Goal: Check status: Check status

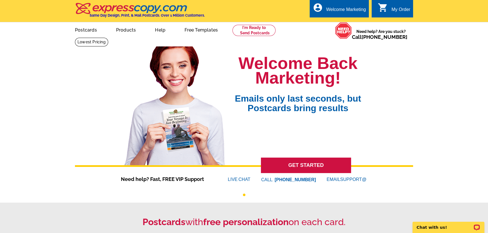
click at [386, 7] on icon "shopping_cart" at bounding box center [383, 8] width 10 height 10
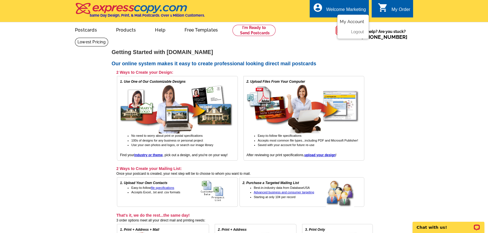
click at [357, 21] on link "My Account" at bounding box center [352, 21] width 24 height 5
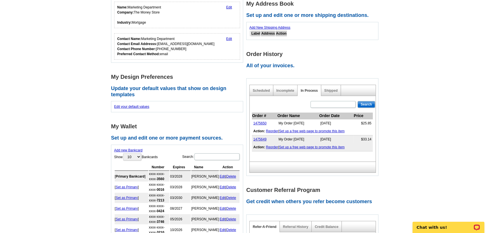
scroll to position [102, 0]
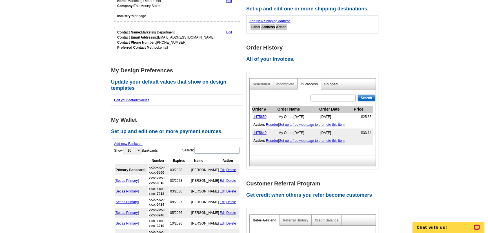
click at [329, 82] on link "Shipped" at bounding box center [330, 84] width 13 height 4
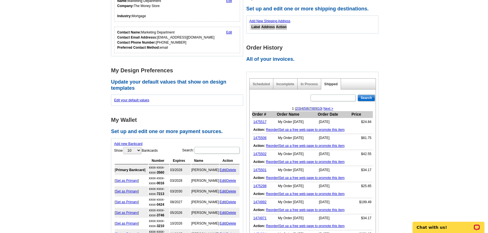
scroll to position [128, 0]
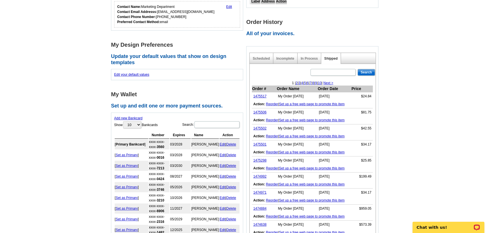
drag, startPoint x: 268, startPoint y: 166, endPoint x: 383, endPoint y: 159, distance: 115.2
click at [383, 159] on main "**********" at bounding box center [244, 165] width 488 height 510
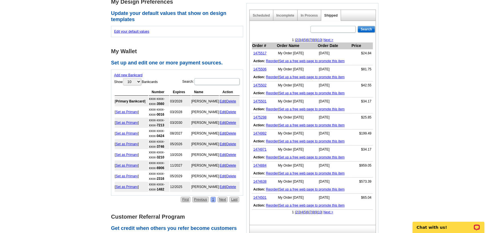
scroll to position [179, 0]
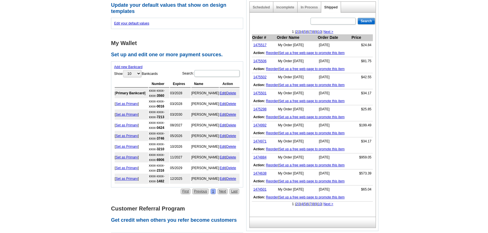
click at [296, 203] on link "2" at bounding box center [297, 204] width 2 height 4
click at [333, 20] on input "text" at bounding box center [332, 21] width 45 height 7
type input "51.31"
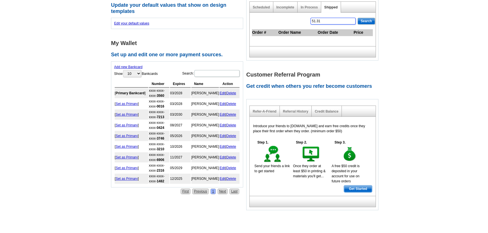
drag, startPoint x: 333, startPoint y: 20, endPoint x: 309, endPoint y: 25, distance: 24.8
click at [309, 25] on div "51.31 Search Order # Order Name Order Date Price" at bounding box center [312, 30] width 126 height 34
type input "75.34"
click at [361, 23] on input "Search" at bounding box center [365, 21] width 17 height 7
drag, startPoint x: 327, startPoint y: 20, endPoint x: 310, endPoint y: 20, distance: 16.6
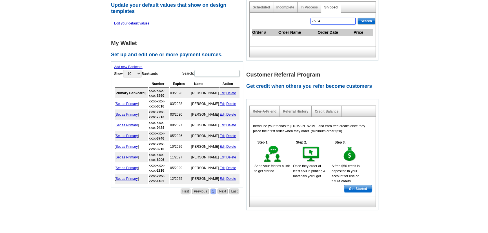
click at [310, 20] on input "75.34" at bounding box center [332, 21] width 45 height 7
click at [283, 6] on link "Incomplete" at bounding box center [285, 7] width 18 height 4
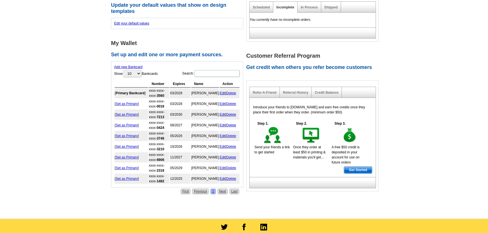
click at [249, 6] on div "Scheduled Incomplete In Process Shipped You currently have no incomplete orders." at bounding box center [312, 18] width 132 height 47
click at [255, 7] on link "Scheduled" at bounding box center [261, 7] width 17 height 4
click at [334, 6] on link "Shipped" at bounding box center [330, 7] width 13 height 4
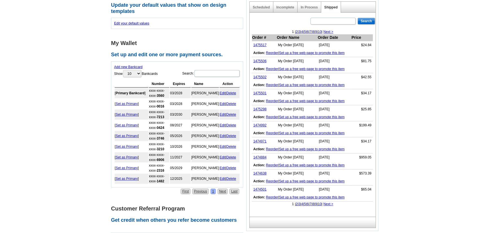
click at [296, 204] on link "2" at bounding box center [297, 204] width 2 height 4
click at [308, 204] on link "3" at bounding box center [309, 204] width 2 height 4
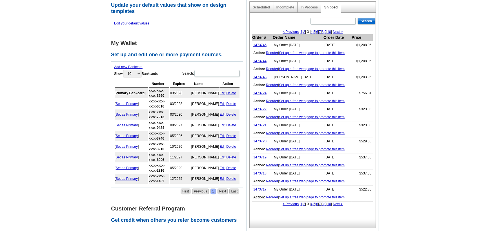
click at [310, 204] on link "4" at bounding box center [311, 204] width 2 height 4
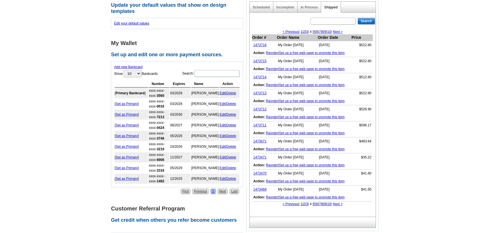
click at [303, 204] on link "2" at bounding box center [304, 204] width 2 height 4
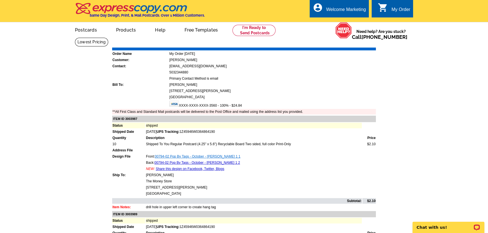
drag, startPoint x: 253, startPoint y: 155, endPoint x: 171, endPoint y: 155, distance: 81.7
click at [171, 155] on td "Front: 00794-02 Pop By Tags - October - Marla Gieser_PRINT 1 1" at bounding box center [254, 157] width 216 height 6
copy link "Pop By Tags - October - Marla Gieser_PRINT 1 1"
click at [327, 43] on link "Download Invoice" at bounding box center [326, 43] width 40 height 5
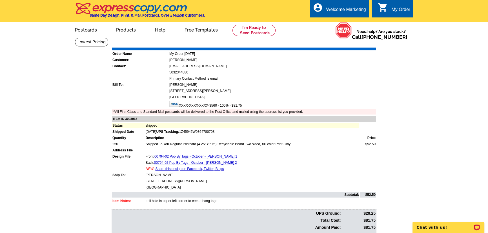
click at [328, 45] on link "Download Invoice" at bounding box center [326, 43] width 40 height 5
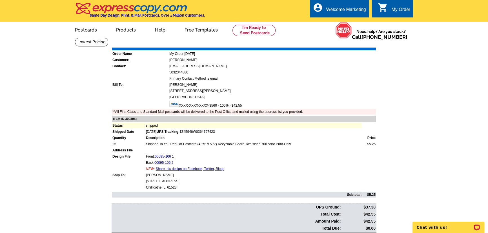
click at [330, 42] on link "Download Invoice" at bounding box center [326, 43] width 40 height 5
click at [329, 43] on link "Download Invoice" at bounding box center [326, 43] width 40 height 5
click at [332, 44] on link "Download Invoice" at bounding box center [326, 43] width 40 height 5
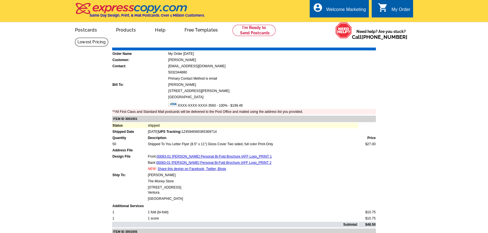
click at [330, 43] on link "Download Invoice" at bounding box center [326, 43] width 40 height 5
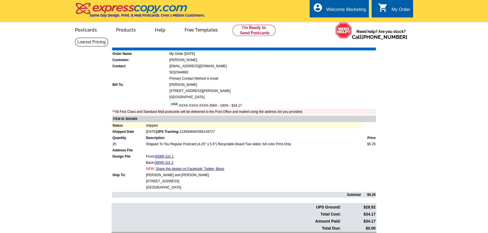
click at [333, 43] on link "Download Invoice" at bounding box center [326, 43] width 40 height 5
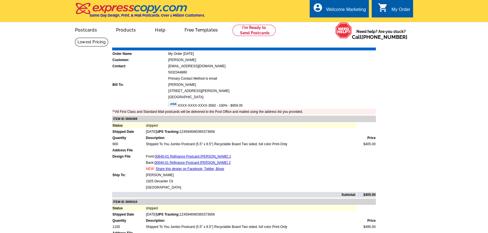
click at [334, 44] on link "Download Invoice" at bounding box center [326, 43] width 40 height 5
drag, startPoint x: 254, startPoint y: 156, endPoint x: 172, endPoint y: 154, distance: 82.6
click at [172, 154] on td "Front: 00640-01 Refinance Postcard Marcelina Medrano_PRINT 1" at bounding box center [251, 157] width 211 height 6
copy link "Refinance Postcard Marcelina Medrano_PRINT 1"
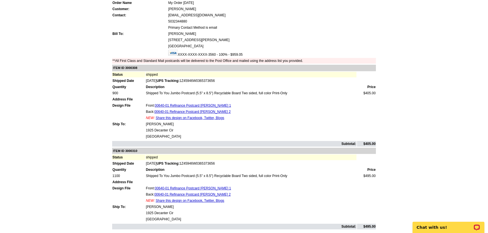
scroll to position [77, 0]
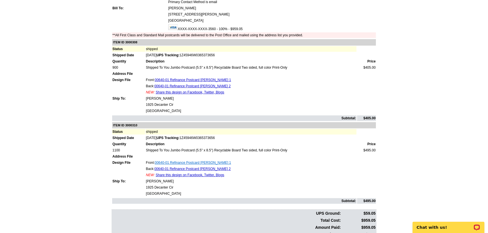
drag, startPoint x: 244, startPoint y: 161, endPoint x: 202, endPoint y: 160, distance: 41.4
click at [202, 160] on td "Front: 00640-01 Refinance Postcard Stephanie Ceja_PRINT 1" at bounding box center [251, 163] width 211 height 6
copy link "Stephanie Ceja_PRINT 1"
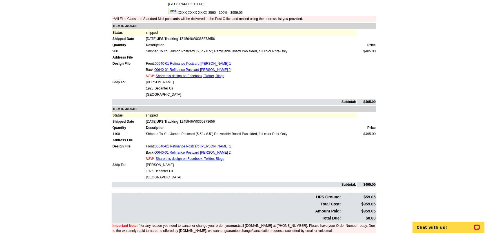
scroll to position [102, 0]
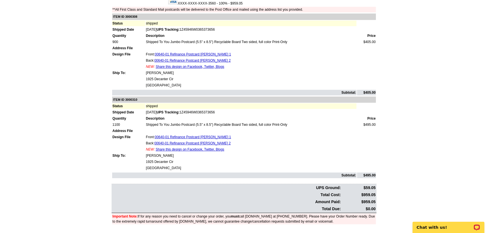
copy link "Stephanie Ceja_PRINT 1"
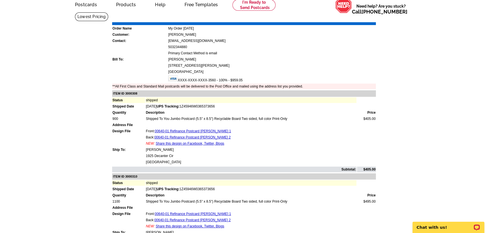
scroll to position [0, 0]
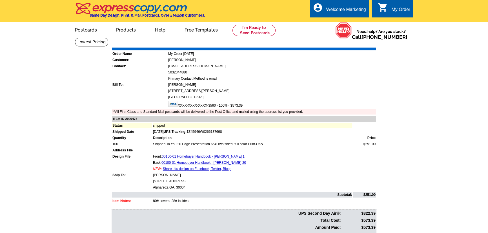
click at [332, 43] on link "Download Invoice" at bounding box center [326, 43] width 40 height 5
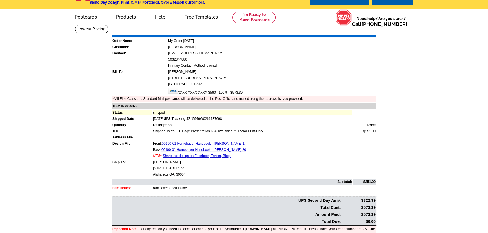
scroll to position [25, 0]
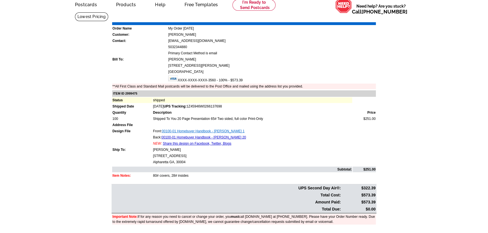
drag, startPoint x: 259, startPoint y: 130, endPoint x: 179, endPoint y: 129, distance: 80.3
click at [179, 129] on td "Front: 00100-01 Homebuyer Handbook - [PERSON_NAME] 1" at bounding box center [252, 131] width 199 height 6
copy link "Homebuyer Handbook - [PERSON_NAME] 1"
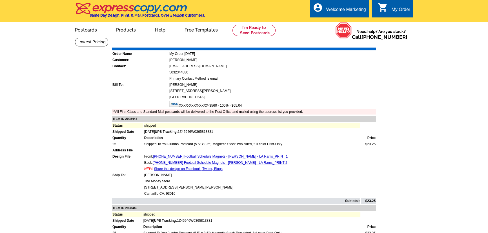
click at [319, 44] on link "Download Invoice" at bounding box center [326, 43] width 40 height 5
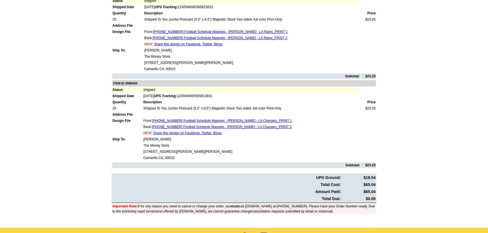
scroll to position [128, 0]
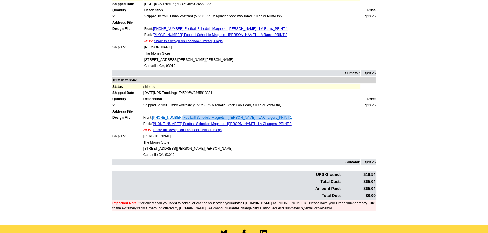
drag, startPoint x: 292, startPoint y: 117, endPoint x: 179, endPoint y: 115, distance: 113.0
click at [179, 115] on td "Front: [PHONE_NUMBER] Football Schedule Magnets - [PERSON_NAME] - LA Chargers_P…" at bounding box center [251, 118] width 217 height 6
copy link "Football Schedule Magnets - [PERSON_NAME] - LA Chargers_PRINT 1"
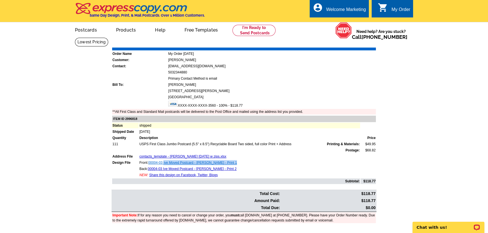
drag, startPoint x: 237, startPoint y: 161, endPoint x: 164, endPoint y: 161, distance: 72.7
click at [164, 161] on td "Front: 00004-03 Ive Moved Postcard - George Gotsis - Print 1" at bounding box center [249, 163] width 221 height 6
copy link "Ive Moved Postcard - George Gotsis - Print 1"
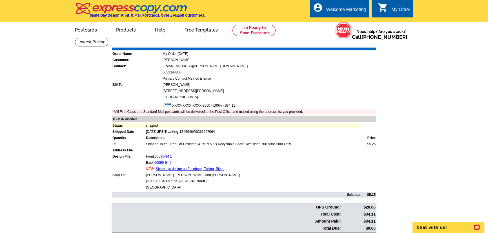
drag, startPoint x: 335, startPoint y: 41, endPoint x: 321, endPoint y: 44, distance: 14.9
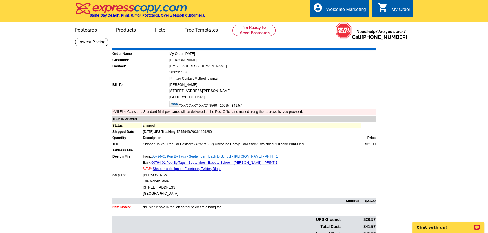
drag, startPoint x: 281, startPoint y: 155, endPoint x: 169, endPoint y: 155, distance: 111.8
click at [169, 155] on td "Front: 00794-01 Pop By Tags - September - Back to School - [PERSON_NAME] - PRIN…" at bounding box center [252, 157] width 218 height 6
copy link "Pop By Tags - September - Back to School - Stephanie Ojeda - PRINT 1"
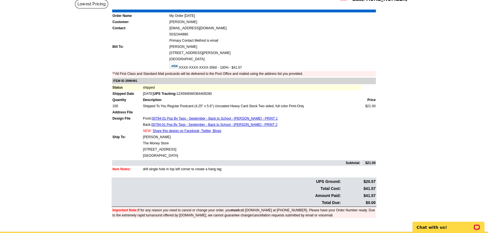
scroll to position [51, 0]
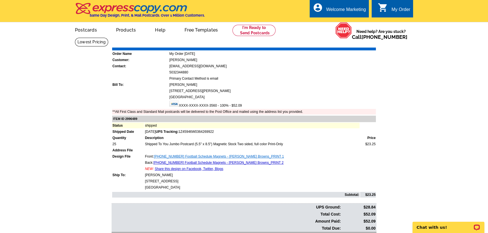
drag, startPoint x: 296, startPoint y: 155, endPoint x: 221, endPoint y: 154, distance: 74.9
click at [221, 154] on td "Front: 00273-02 2025 Football Schedule Magnets - Cosmo Berardinelli - Cleveland…" at bounding box center [252, 157] width 215 height 6
copy link "Cosmo Berardinelli - Cleveland Browns_PRINT 1"
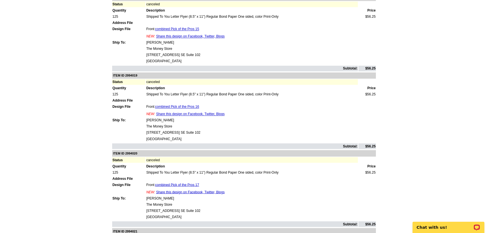
scroll to position [1357, 0]
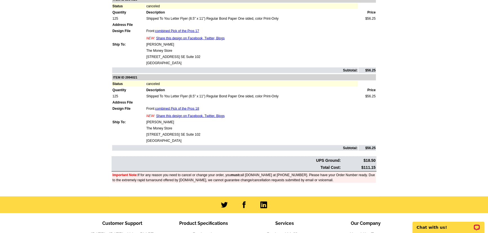
drag, startPoint x: 180, startPoint y: 107, endPoint x: 146, endPoint y: 107, distance: 33.8
click at [146, 119] on td "Peggy Raudenbush" at bounding box center [252, 122] width 212 height 6
copy td "Peggy Raudenbush"
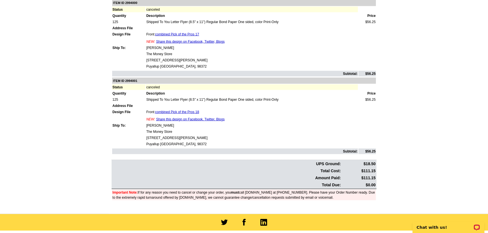
scroll to position [1373, 0]
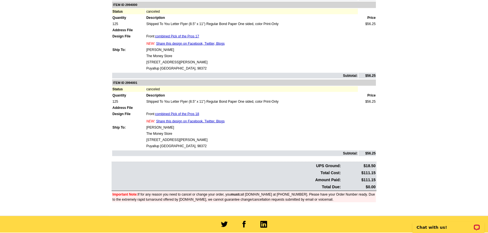
drag, startPoint x: 165, startPoint y: 113, endPoint x: 146, endPoint y: 113, distance: 19.7
click at [146, 125] on td "Alyssa Beller" at bounding box center [252, 128] width 212 height 6
copy td "Alyssa Beller"
click at [168, 125] on td "Alyssa Beller" at bounding box center [252, 128] width 212 height 6
drag, startPoint x: 170, startPoint y: 112, endPoint x: 146, endPoint y: 114, distance: 23.5
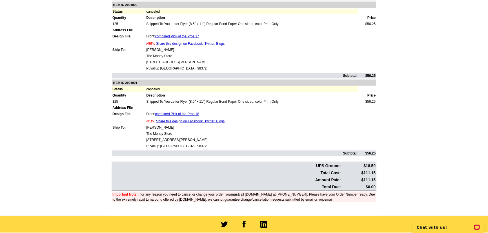
click at [146, 125] on td "Alyssa Beller" at bounding box center [252, 128] width 212 height 6
copy td "Alyssa Beller"
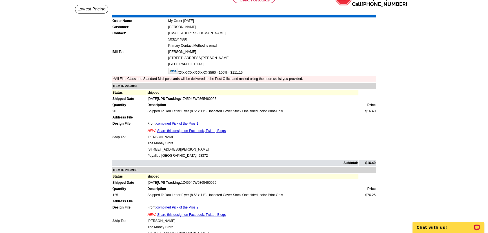
scroll to position [0, 0]
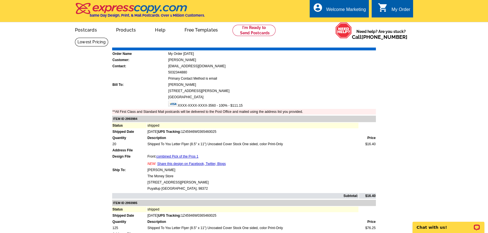
click at [326, 43] on link "Download Invoice" at bounding box center [326, 43] width 40 height 5
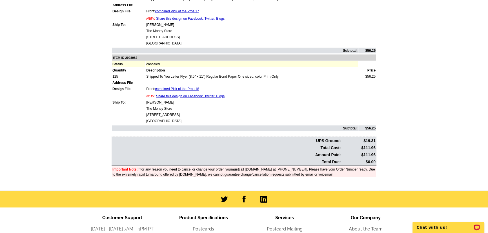
scroll to position [1383, 0]
